Goal: Answer question/provide support: Share knowledge or assist other users

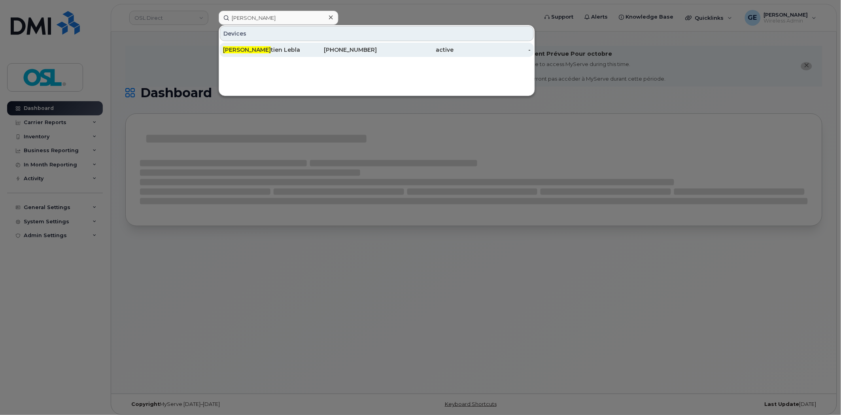
type input "jean sebas"
click at [291, 47] on div "Jean Sebas tien Leblanc" at bounding box center [261, 50] width 77 height 8
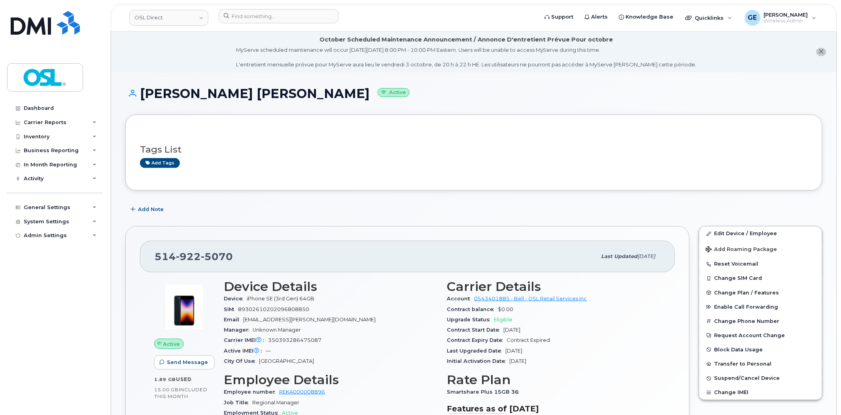
scroll to position [44, 0]
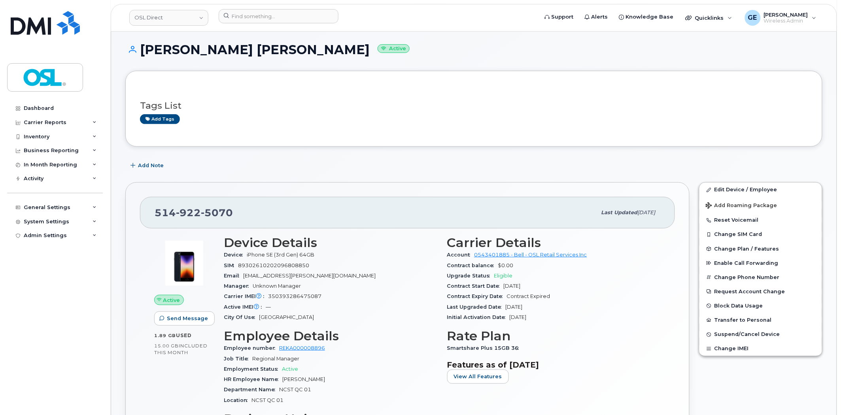
click at [549, 164] on div "Add Note" at bounding box center [473, 166] width 697 height 14
